Goal: Task Accomplishment & Management: Manage account settings

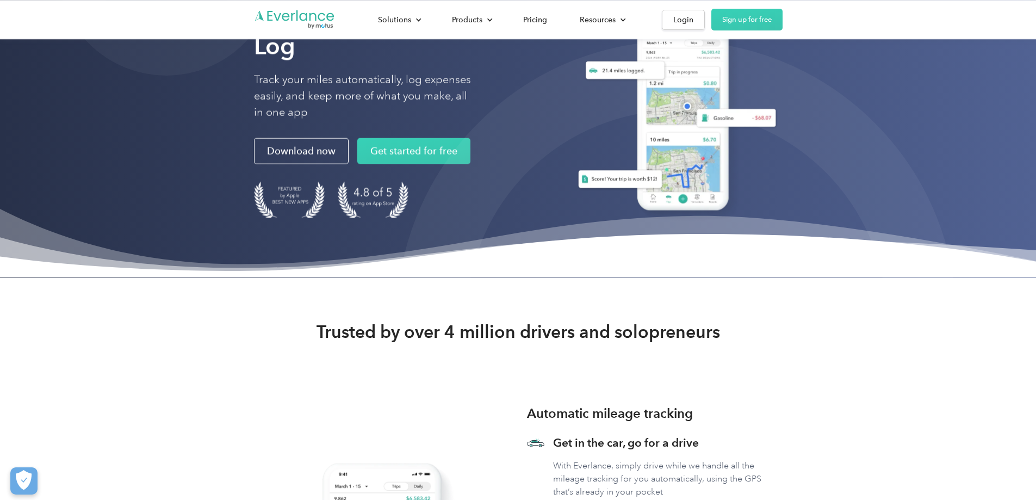
scroll to position [109, 0]
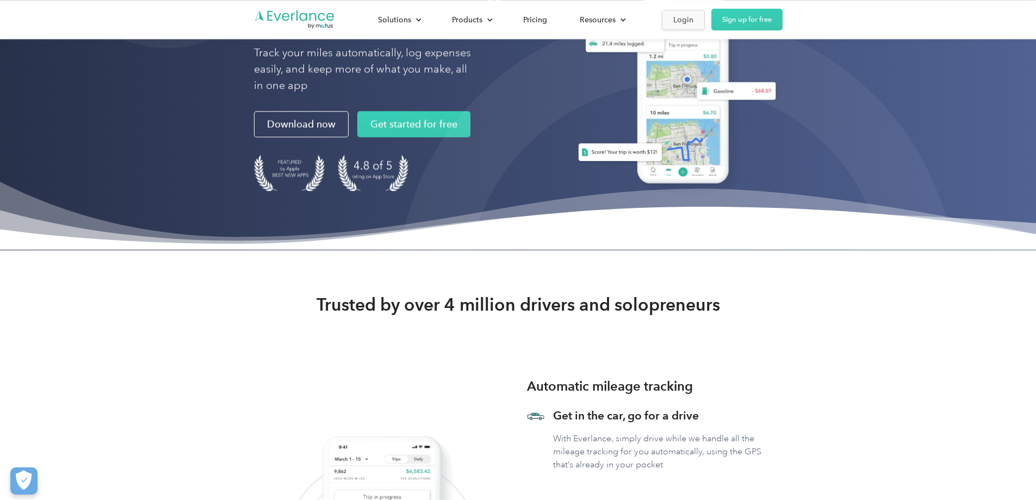
click at [693, 13] on div "Login" at bounding box center [683, 20] width 20 height 14
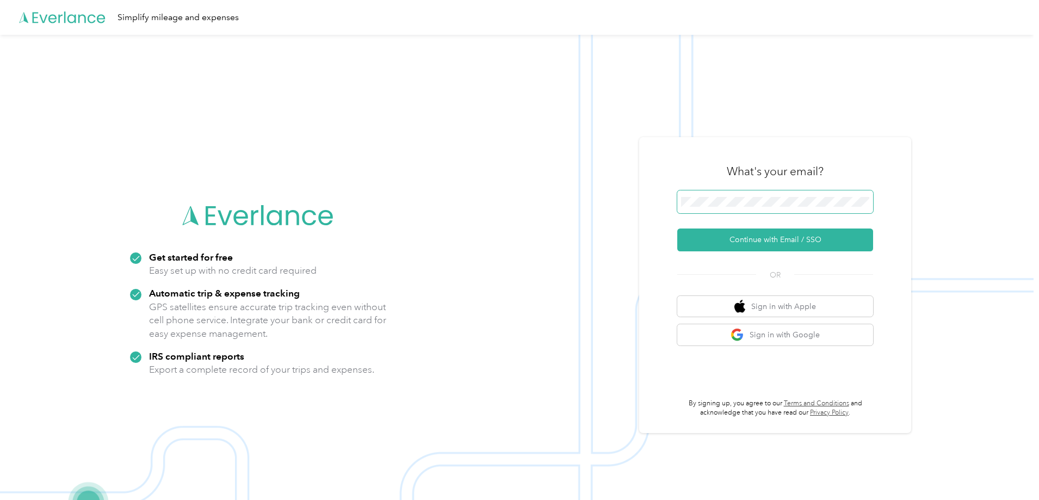
click at [756, 210] on span at bounding box center [775, 201] width 196 height 23
click at [721, 242] on button "Continue with Email / SSO" at bounding box center [775, 239] width 196 height 23
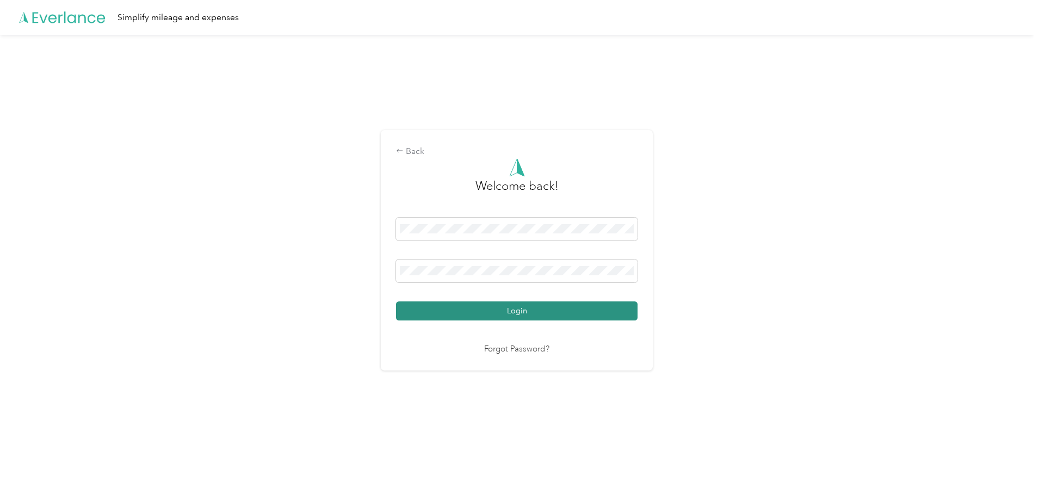
click at [542, 305] on button "Login" at bounding box center [516, 310] width 241 height 19
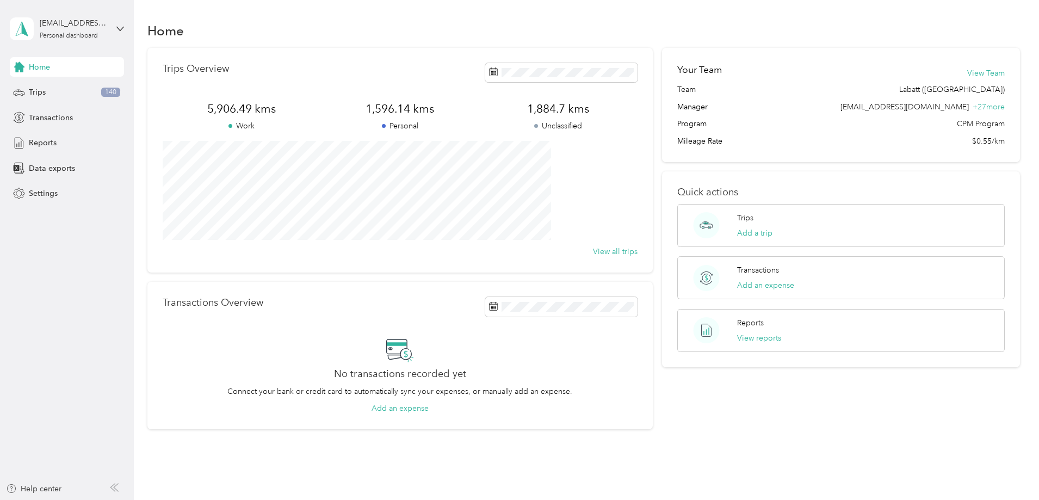
drag, startPoint x: 15, startPoint y: 326, endPoint x: 18, endPoint y: 321, distance: 6.6
click at [15, 325] on aside "legault_a@yahoo.com Personal dashboard Home Trips 140 Transactions Reports Data…" at bounding box center [67, 250] width 134 height 500
click at [31, 86] on div "Trips 140" at bounding box center [67, 93] width 114 height 20
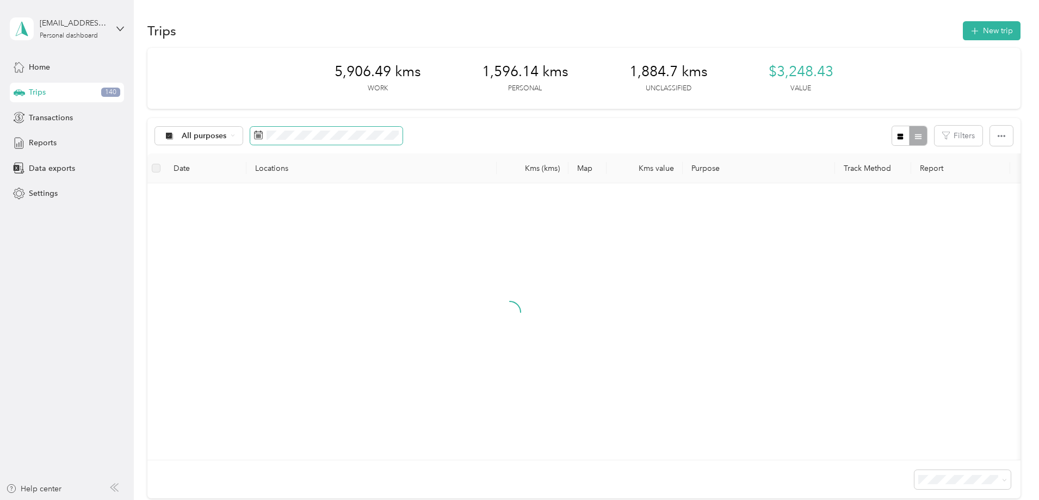
click at [372, 130] on span at bounding box center [326, 136] width 152 height 18
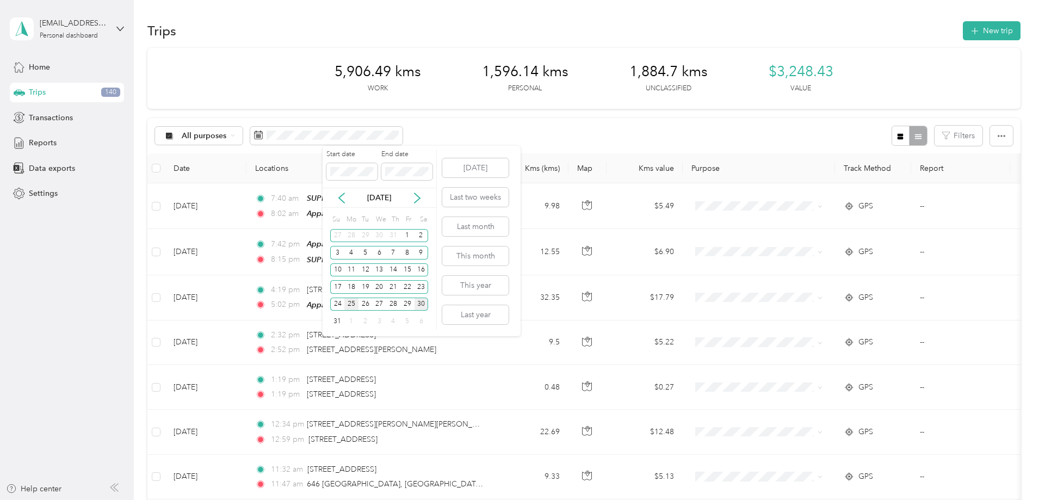
click at [348, 302] on div "25" at bounding box center [351, 304] width 14 height 14
click at [405, 304] on div "29" at bounding box center [407, 304] width 14 height 14
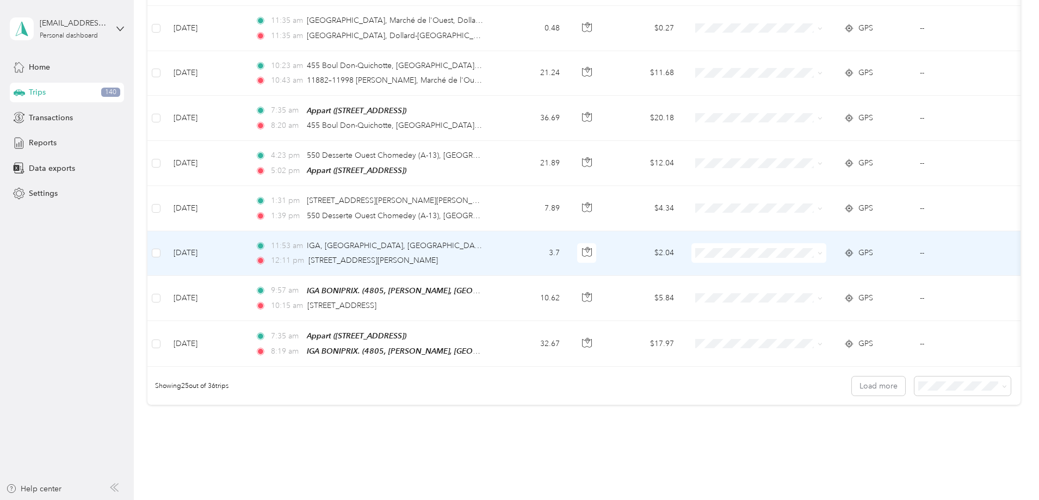
scroll to position [998, 0]
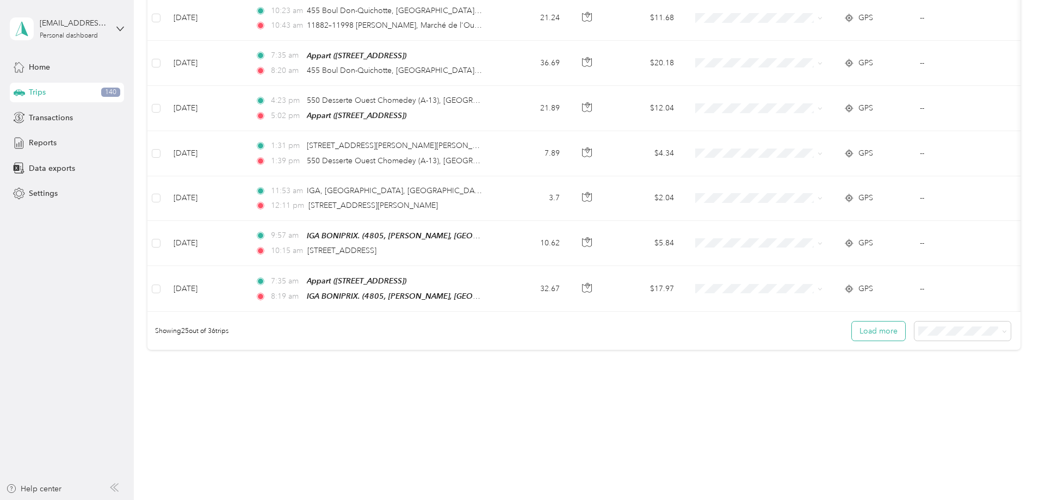
click at [851, 333] on button "Load more" at bounding box center [877, 330] width 53 height 19
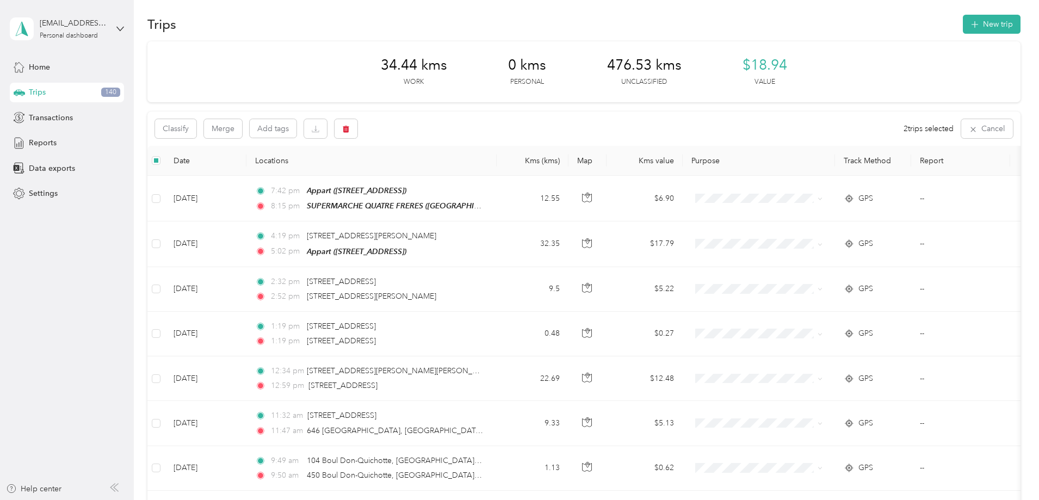
scroll to position [0, 0]
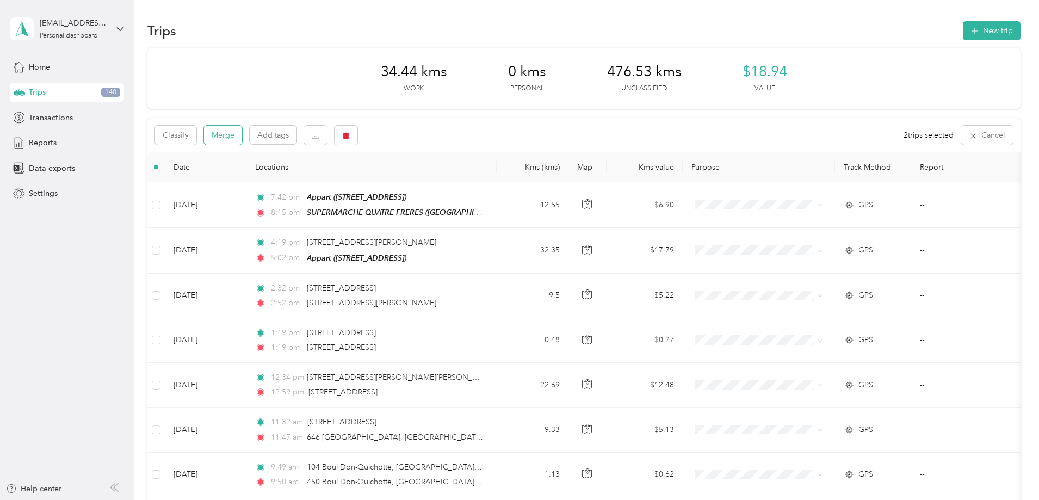
click at [242, 142] on button "Merge" at bounding box center [223, 135] width 38 height 19
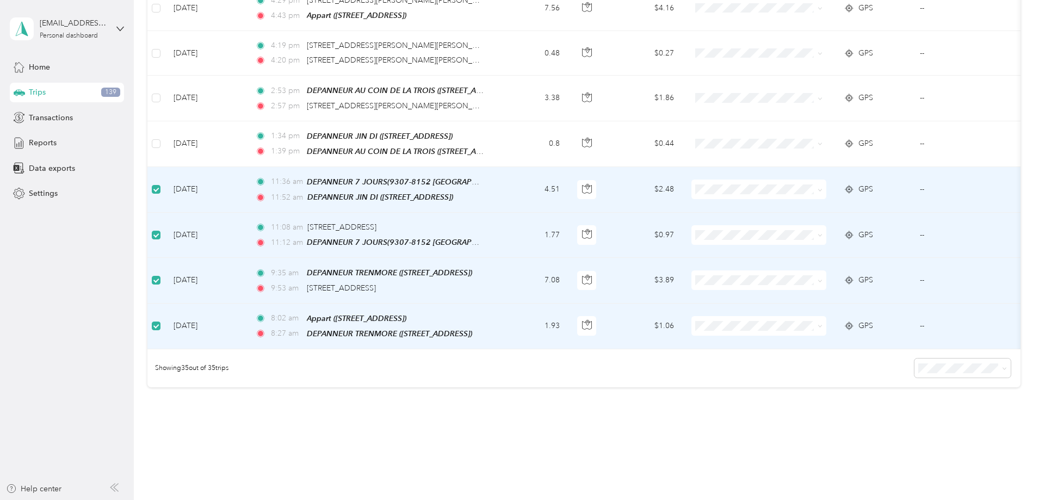
scroll to position [1335, 0]
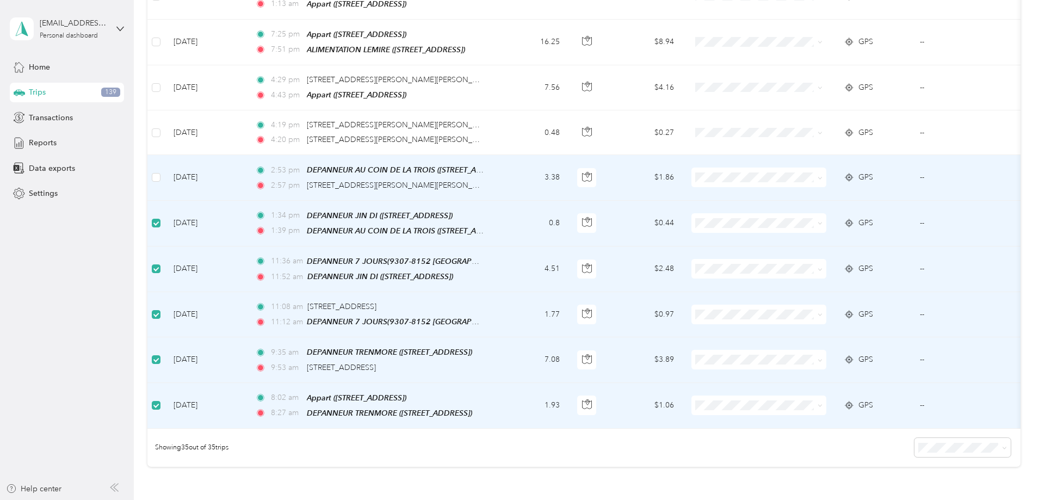
click at [165, 167] on td at bounding box center [155, 177] width 17 height 45
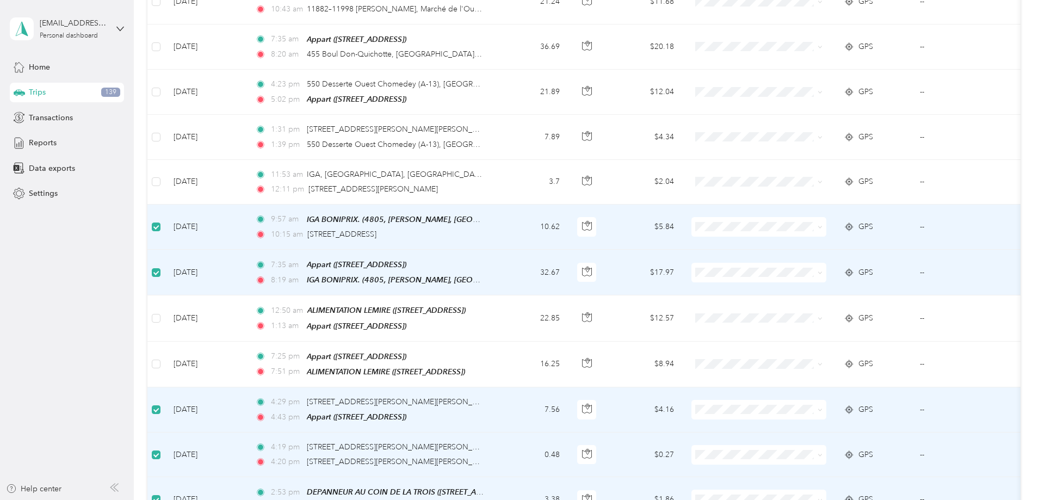
scroll to position [1009, 0]
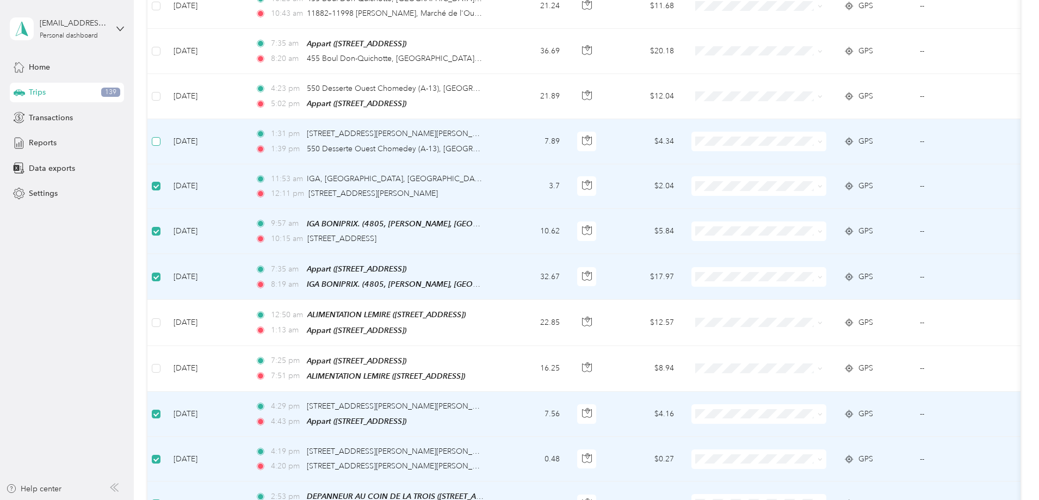
click at [160, 139] on label at bounding box center [156, 141] width 9 height 12
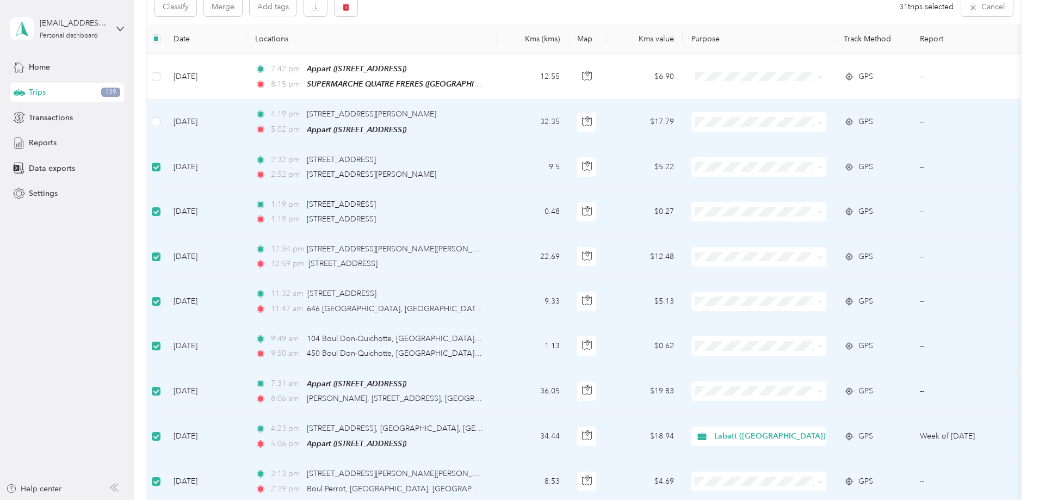
scroll to position [85, 0]
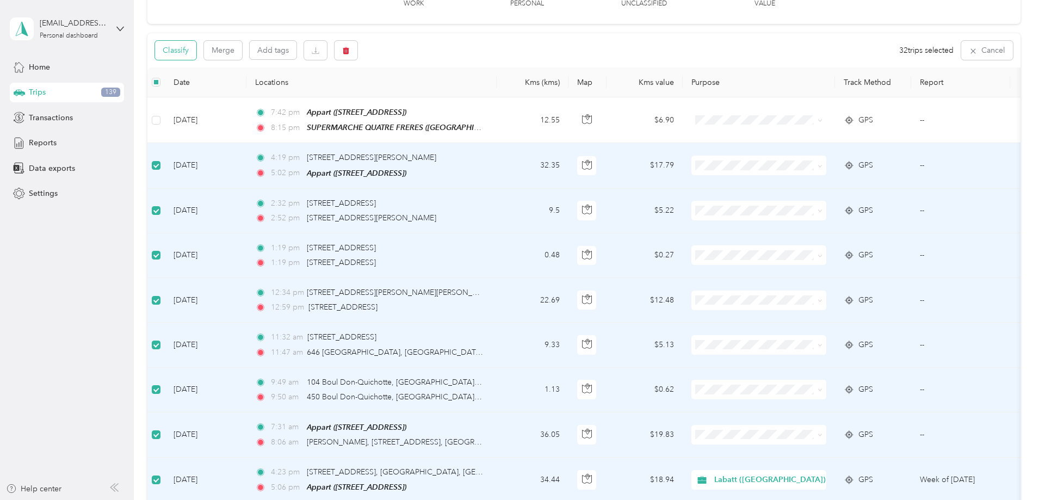
click at [196, 51] on button "Classify" at bounding box center [175, 50] width 41 height 19
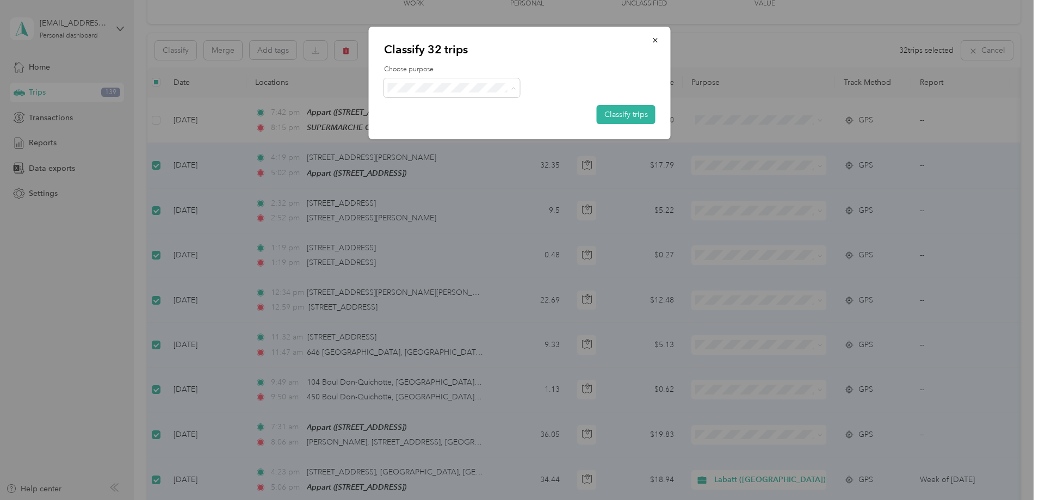
click at [440, 122] on span "Personal" at bounding box center [466, 126] width 111 height 11
click at [434, 104] on span "Labatt (Quebec)" at bounding box center [466, 107] width 111 height 11
click at [628, 116] on button "Classify trips" at bounding box center [625, 114] width 59 height 19
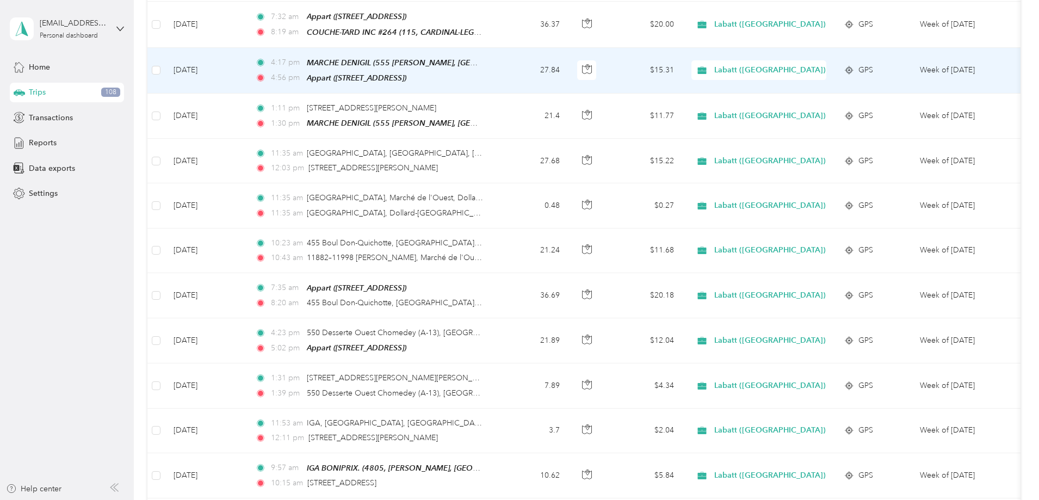
scroll to position [738, 0]
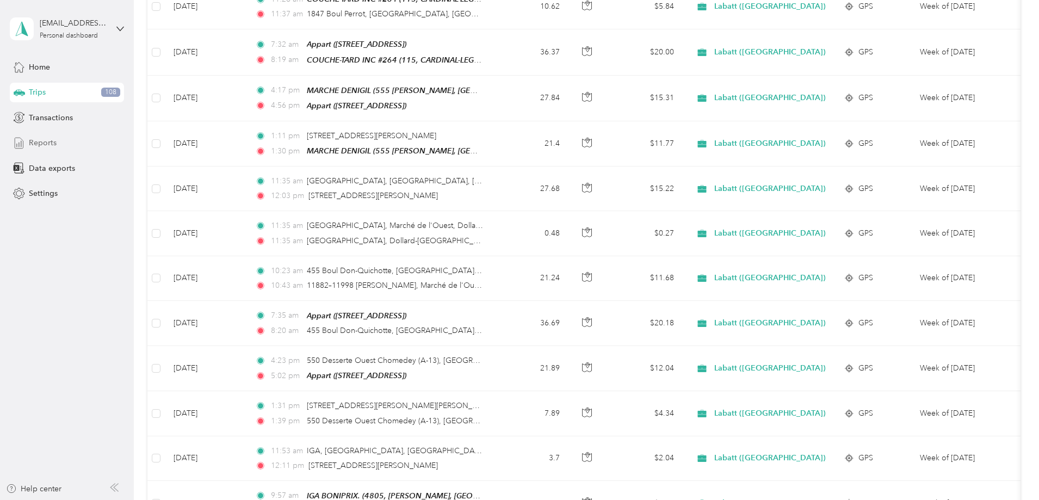
click at [63, 136] on div "Reports" at bounding box center [67, 143] width 114 height 20
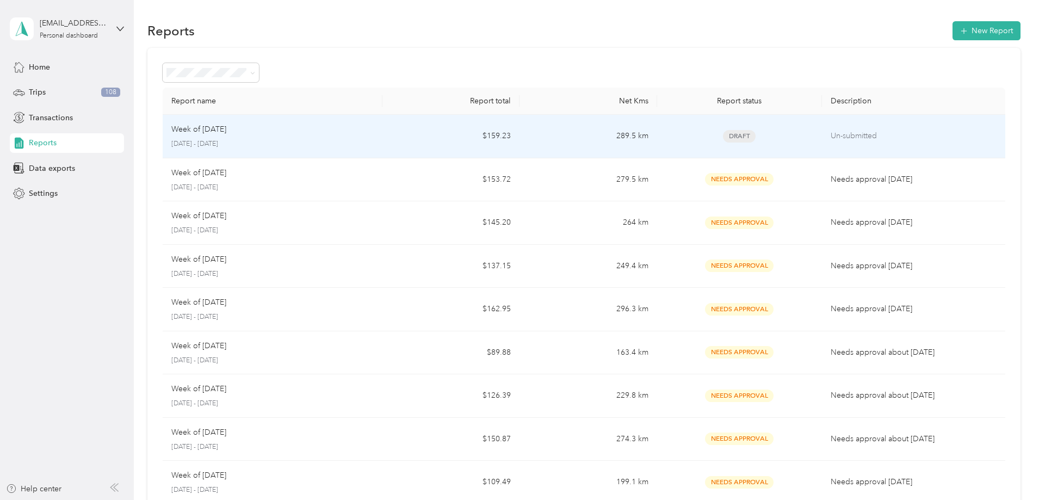
click at [374, 140] on p "August 25 - 31, 2025" at bounding box center [272, 144] width 202 height 10
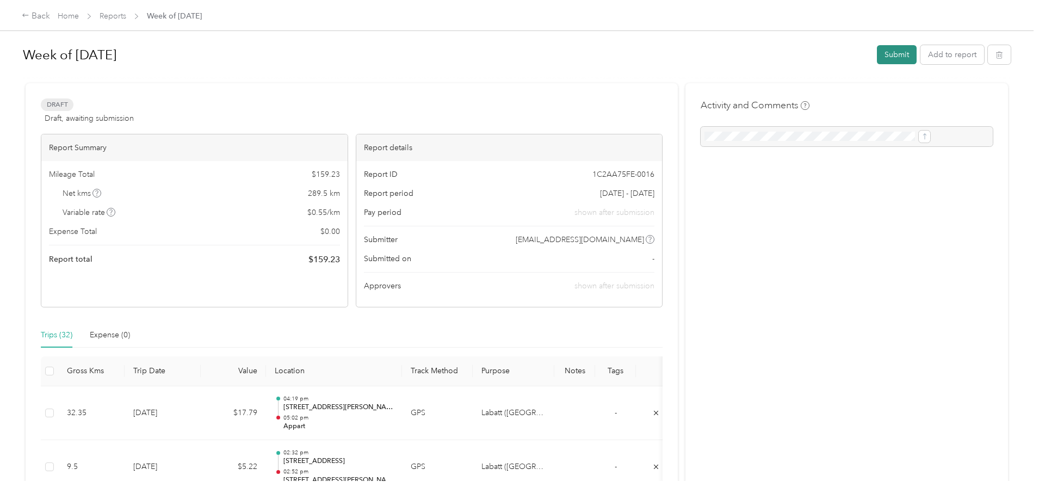
click at [876, 56] on button "Submit" at bounding box center [896, 54] width 40 height 19
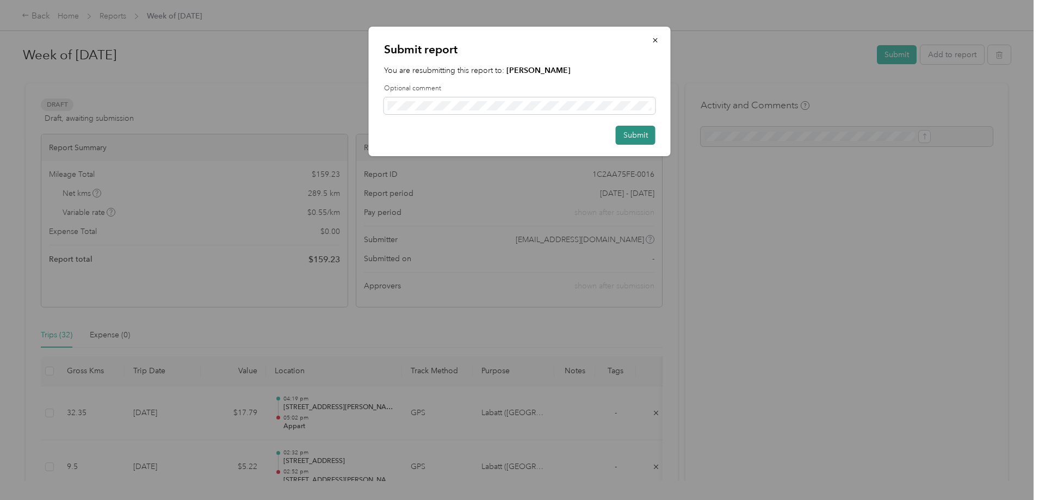
click at [642, 132] on button "Submit" at bounding box center [635, 135] width 40 height 19
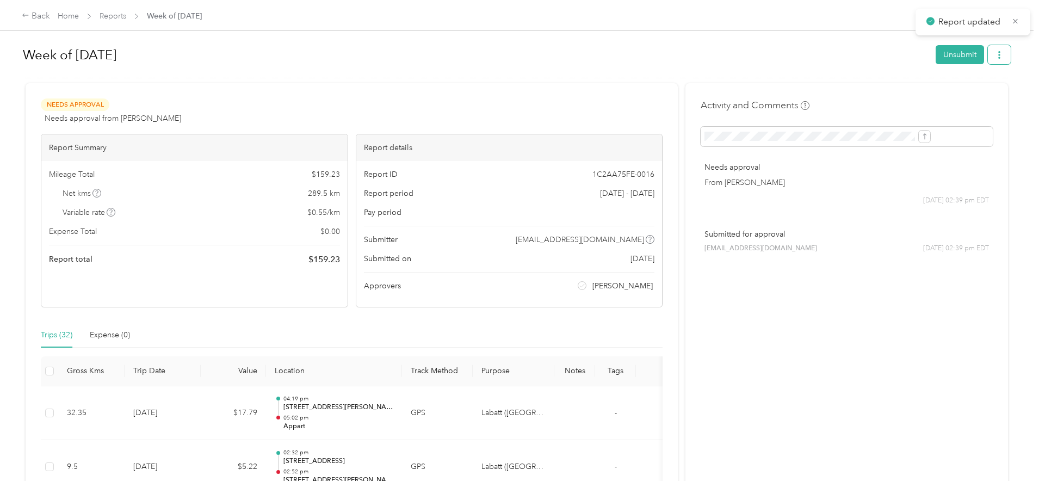
click at [987, 55] on button "button" at bounding box center [998, 54] width 23 height 19
click at [887, 92] on span "Download" at bounding box center [879, 94] width 36 height 11
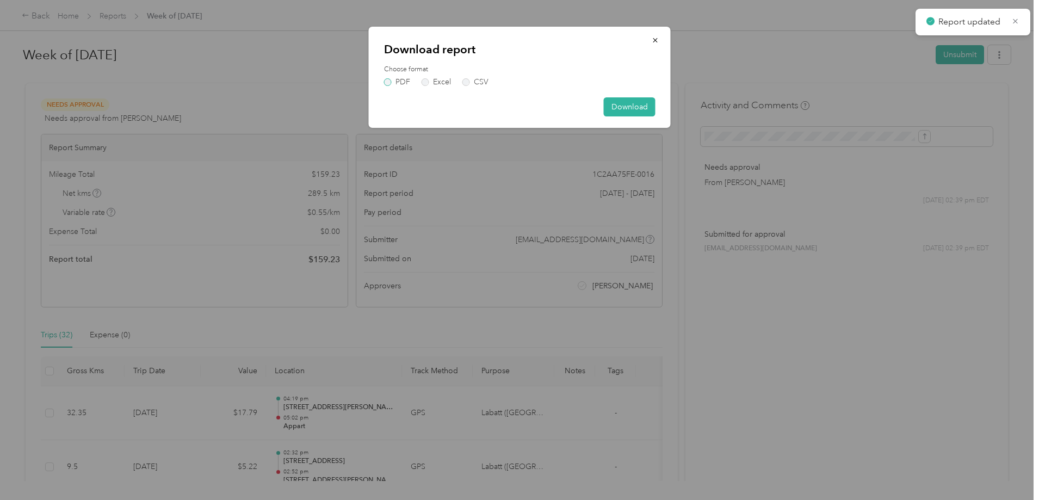
click at [388, 84] on label "PDF" at bounding box center [397, 82] width 26 height 8
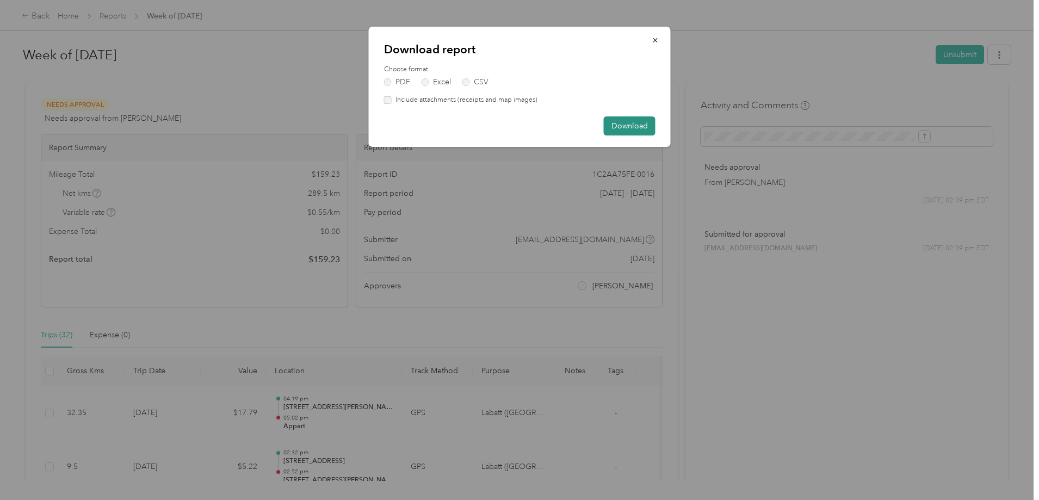
click at [639, 120] on button "Download" at bounding box center [630, 125] width 52 height 19
